Goal: Register for event/course

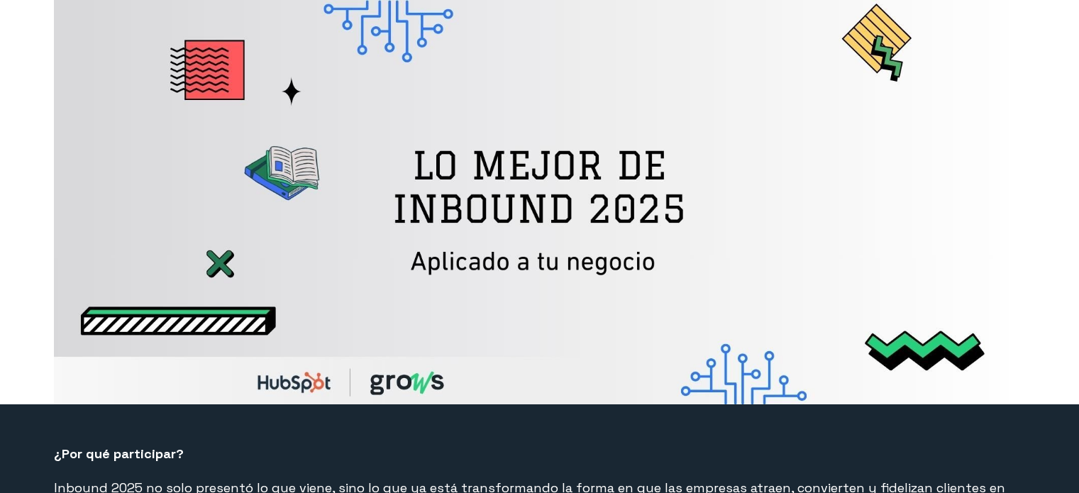
select select "CO"
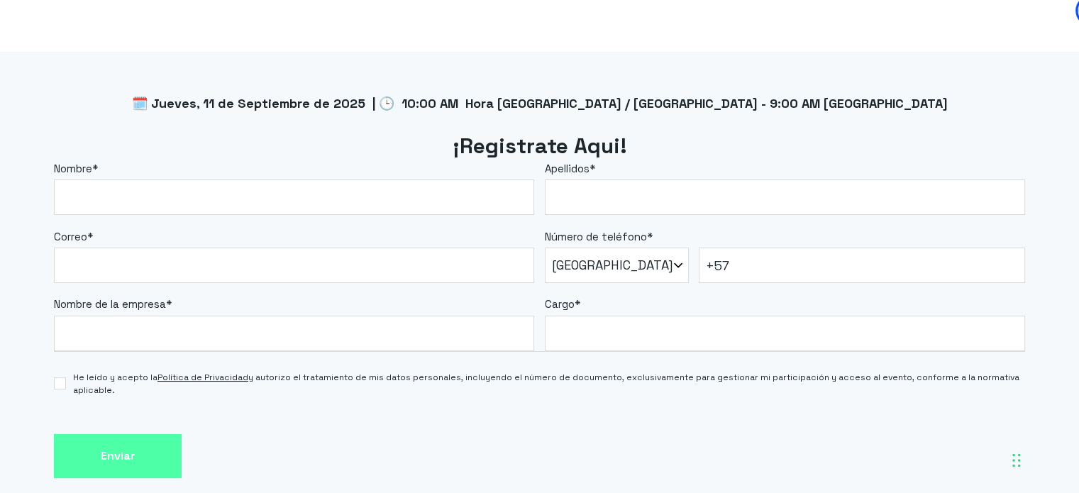
scroll to position [1277, 0]
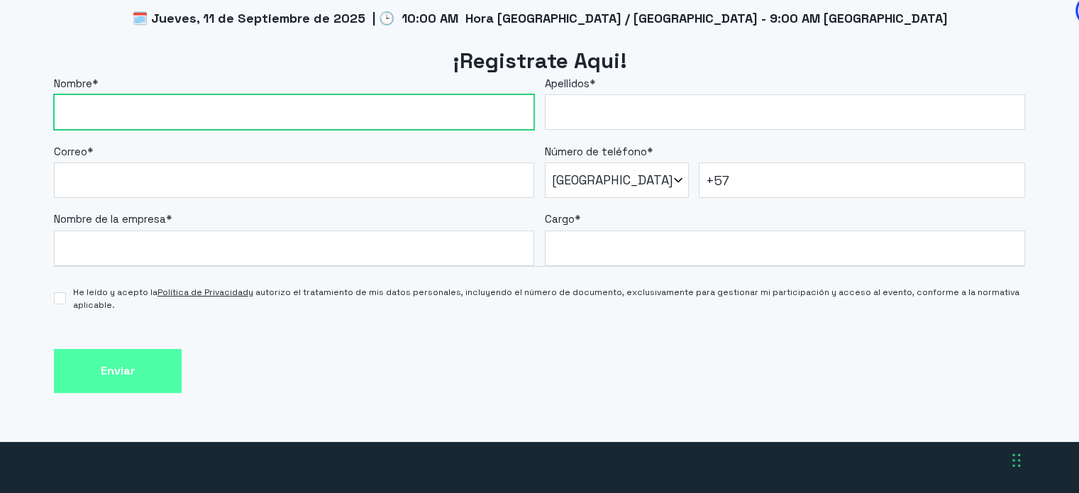
click at [124, 114] on input "Nombre *" at bounding box center [294, 111] width 480 height 35
type input "Fabián"
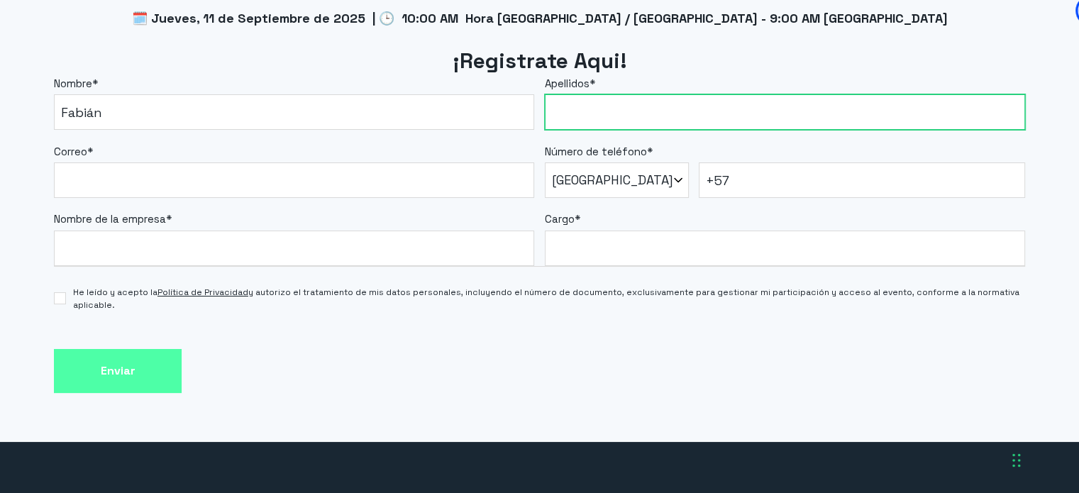
type input "[PERSON_NAME]"
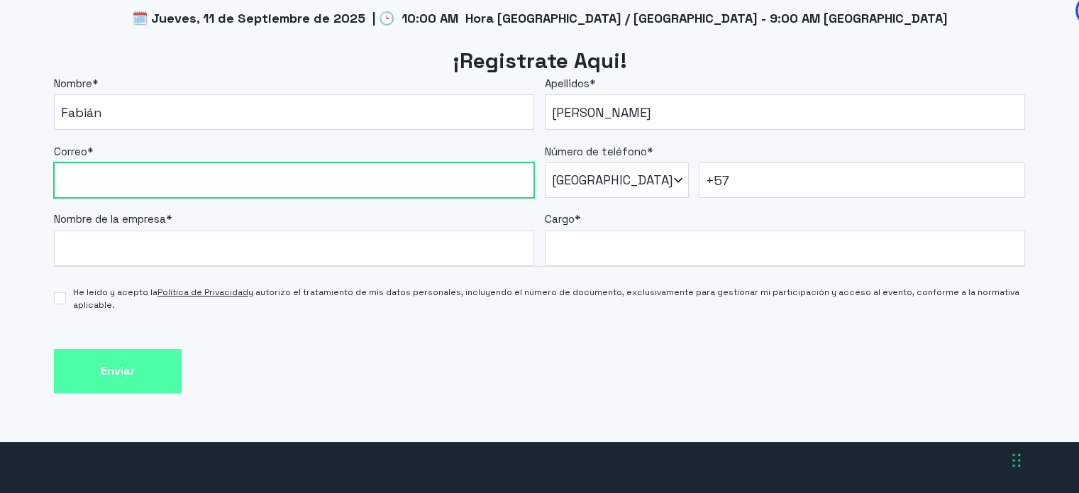
type input "[EMAIL_ADDRESS][DOMAIN_NAME]"
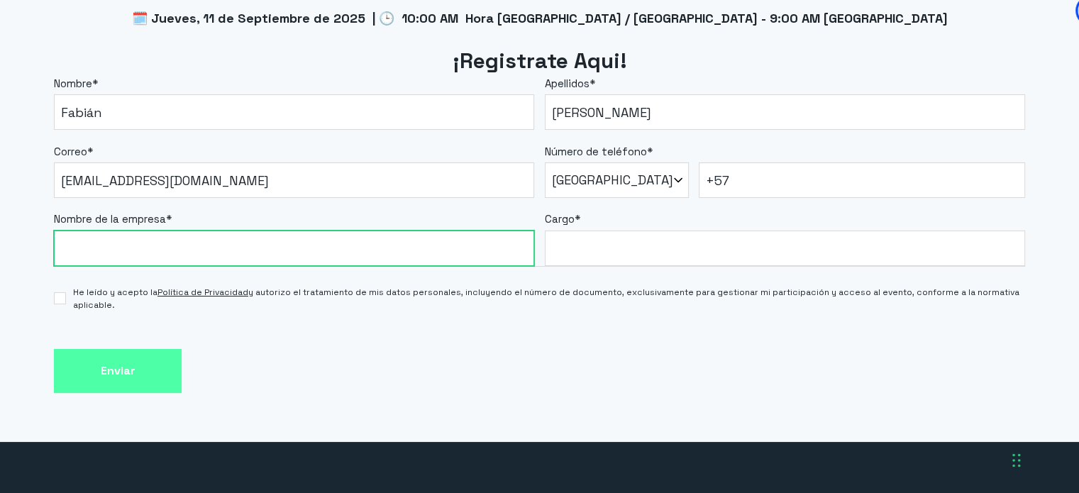
type input "1075873479"
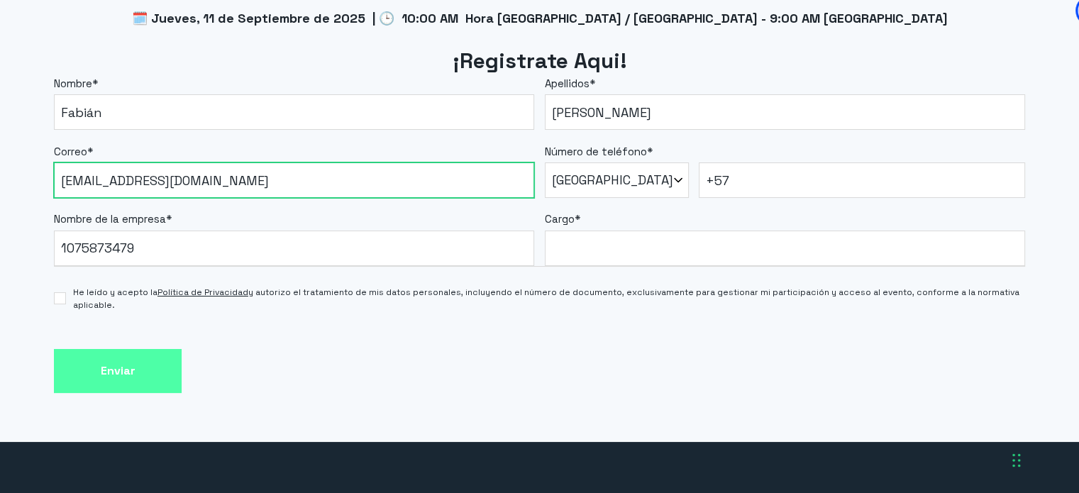
drag, startPoint x: 270, startPoint y: 191, endPoint x: 0, endPoint y: 166, distance: 270.7
click at [0, 166] on div "🗓️ Jueves, 11 de Septiembre de 2025 | 🕒 10:00 AM Hora [GEOGRAPHIC_DATA] / [GEOG…" at bounding box center [539, 204] width 1079 height 475
type input "[PERSON_NAME][EMAIL_ADDRESS][PERSON_NAME][DOMAIN_NAME]"
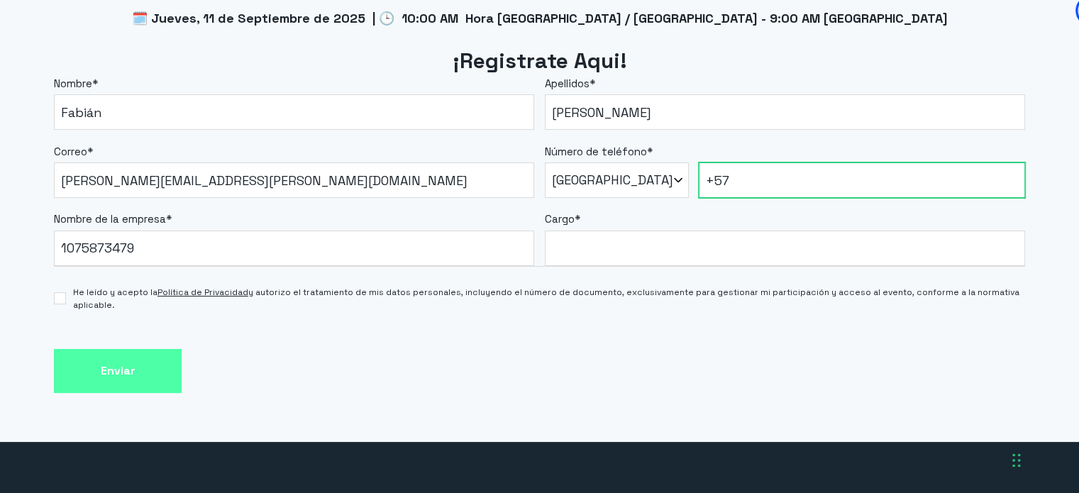
click at [797, 176] on input "+57" at bounding box center [862, 179] width 326 height 35
type input "[PHONE_NUMBER]"
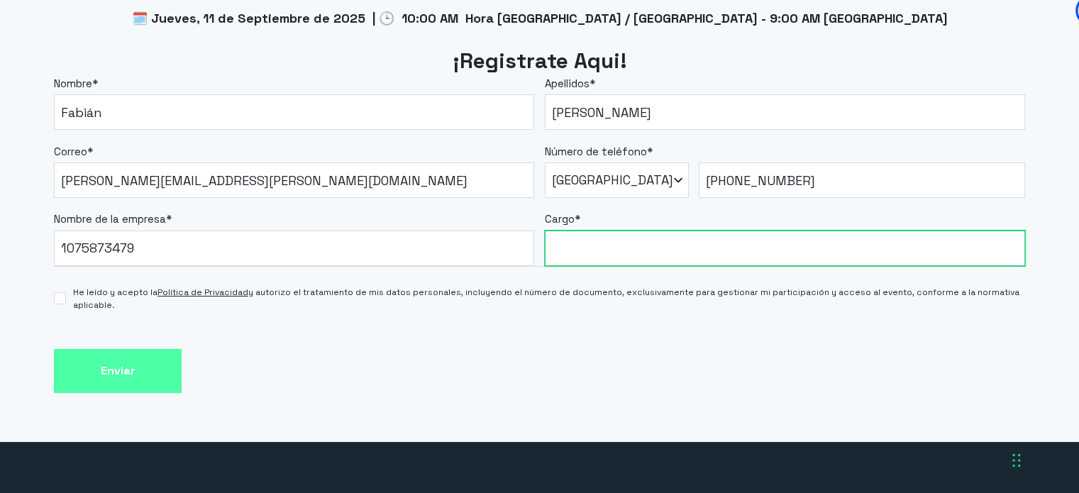
click at [621, 262] on input "Cargo *" at bounding box center [785, 248] width 480 height 35
type input "Especialista SEO"
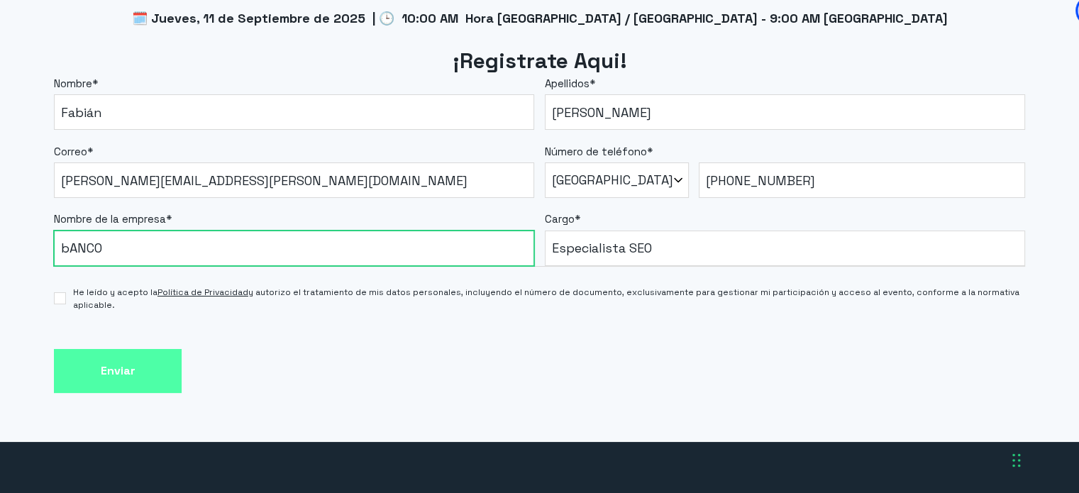
type input "Banco Finandina"
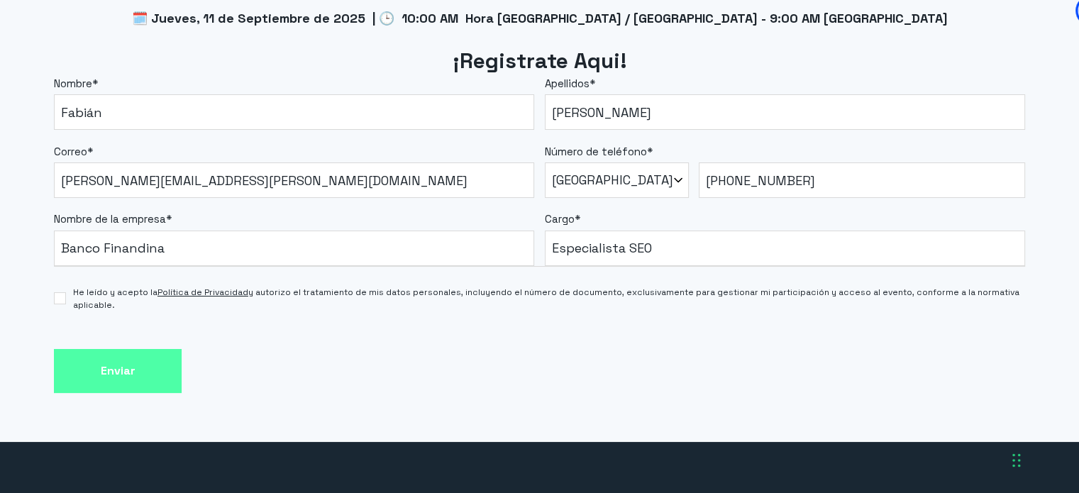
click at [72, 297] on label "He leído y acepto la Política de Privacidad y autorizo el tratamiento de mis da…" at bounding box center [539, 299] width 971 height 26
click at [66, 297] on input "He leído y acepto la Política de Privacidad y autorizo el tratamiento de mis da…" at bounding box center [60, 298] width 12 height 12
checkbox input "true"
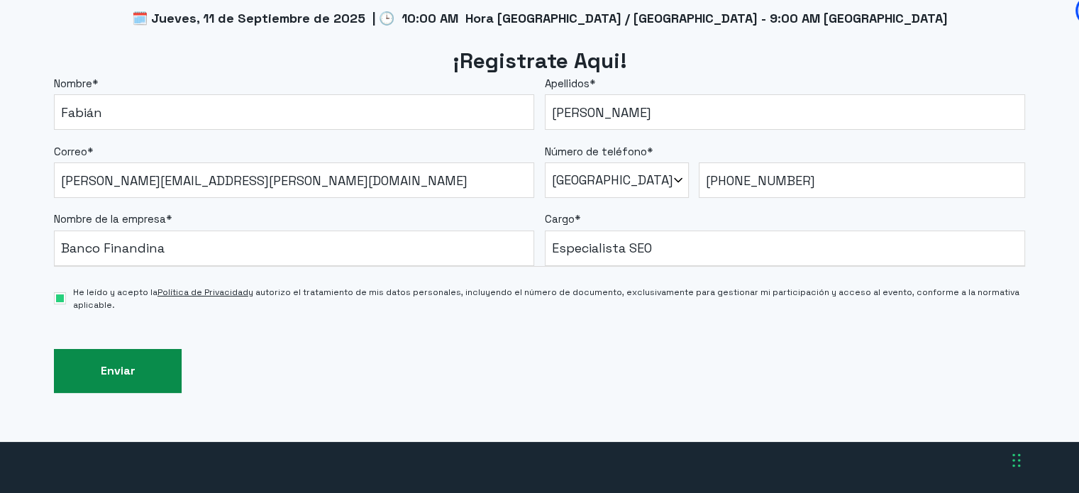
click at [112, 375] on input "Enviar" at bounding box center [118, 371] width 128 height 45
